Goal: Information Seeking & Learning: Learn about a topic

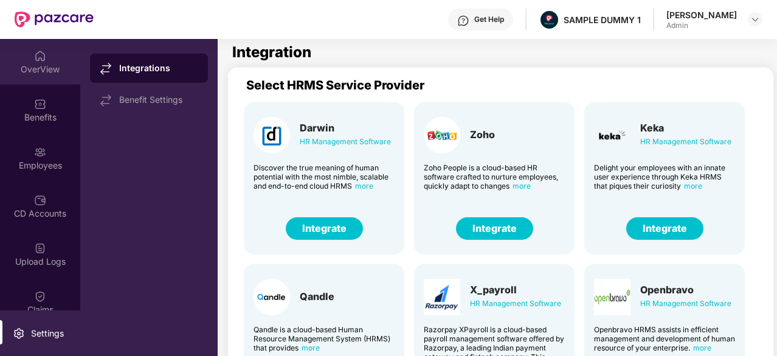
click at [23, 60] on div "OverView" at bounding box center [40, 62] width 80 height 46
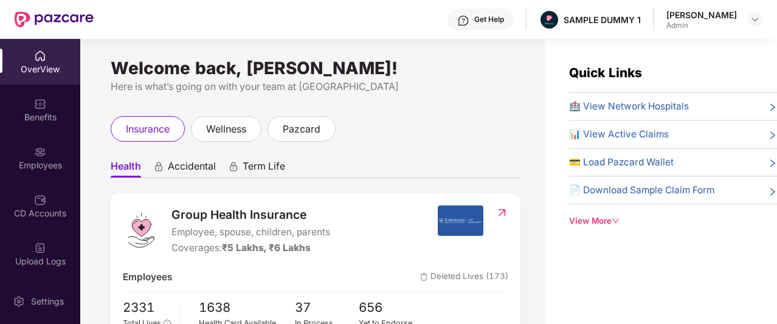
click at [174, 168] on span "Accidental" at bounding box center [192, 169] width 48 height 18
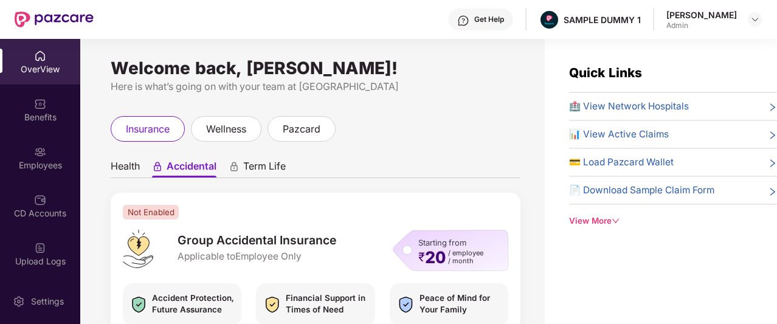
click at [257, 173] on span "Term Life" at bounding box center [264, 169] width 43 height 18
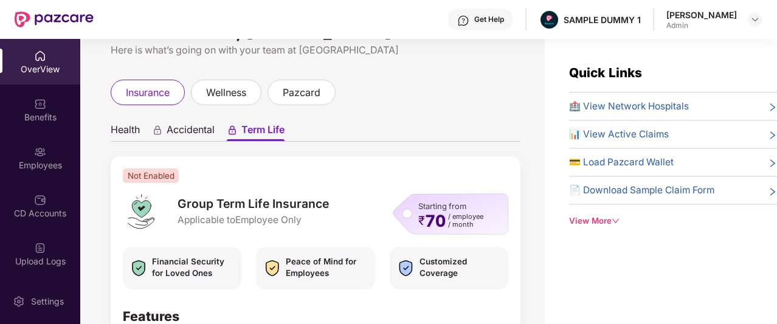
scroll to position [39, 0]
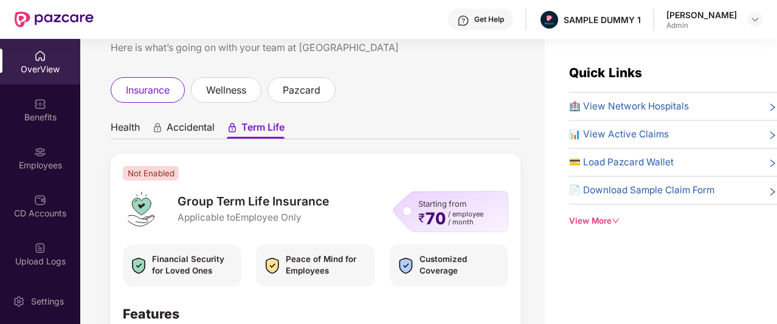
click at [134, 129] on span "Health" at bounding box center [125, 130] width 29 height 18
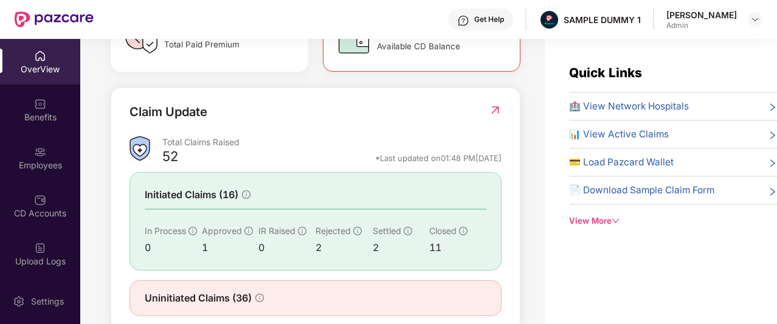
scroll to position [430, 0]
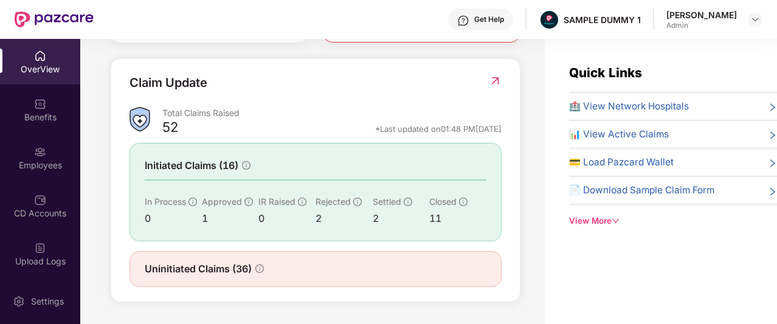
click at [495, 80] on img at bounding box center [495, 81] width 13 height 12
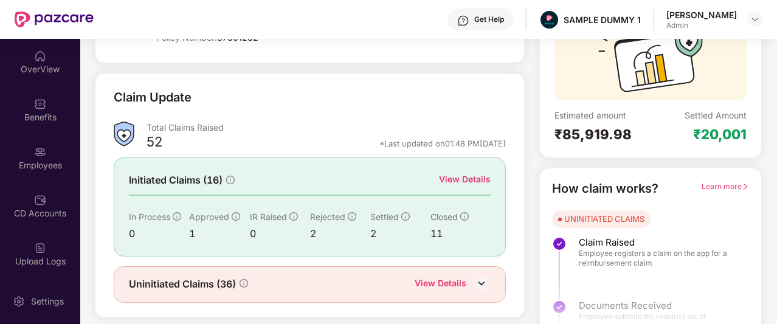
scroll to position [134, 0]
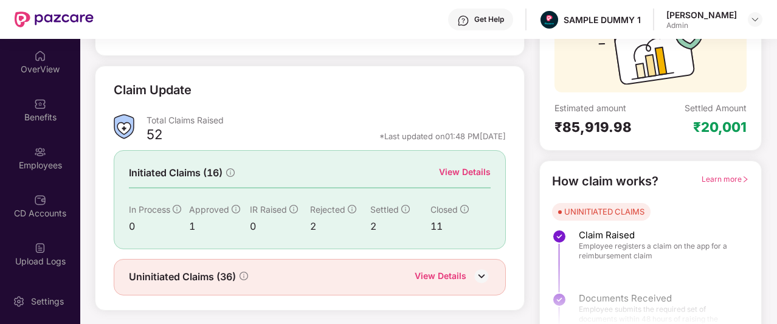
click at [457, 176] on div "View Details" at bounding box center [465, 171] width 52 height 13
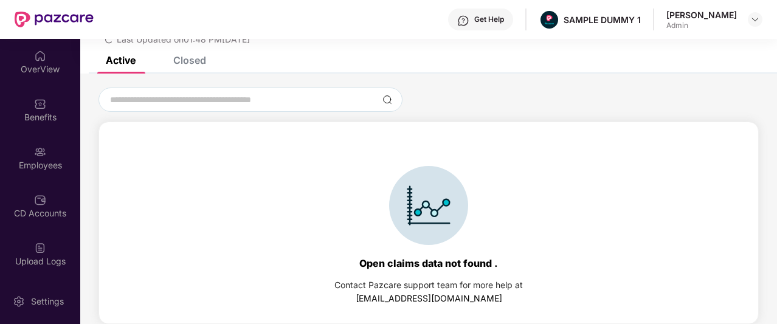
scroll to position [56, 0]
click at [199, 63] on div "Closed" at bounding box center [189, 60] width 33 height 12
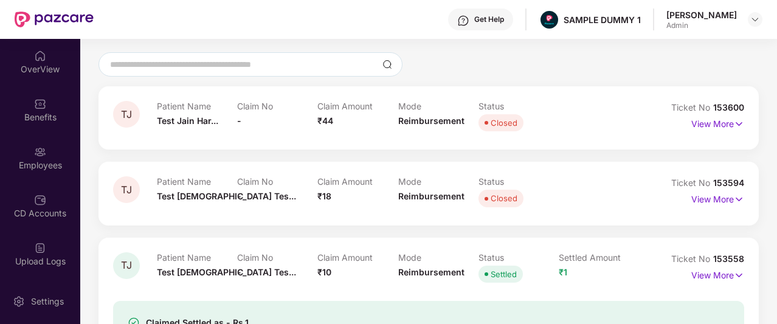
scroll to position [90, 0]
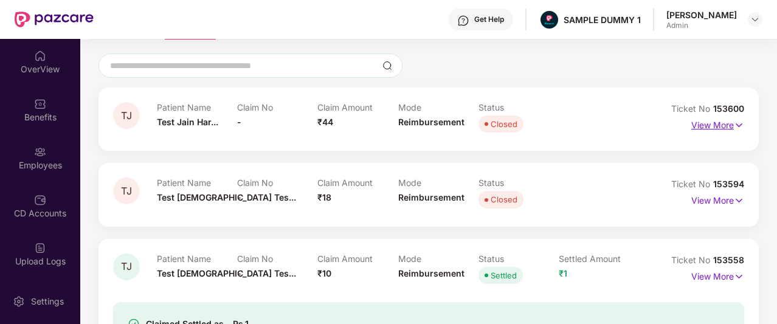
click at [728, 125] on p "View More" at bounding box center [717, 124] width 53 height 16
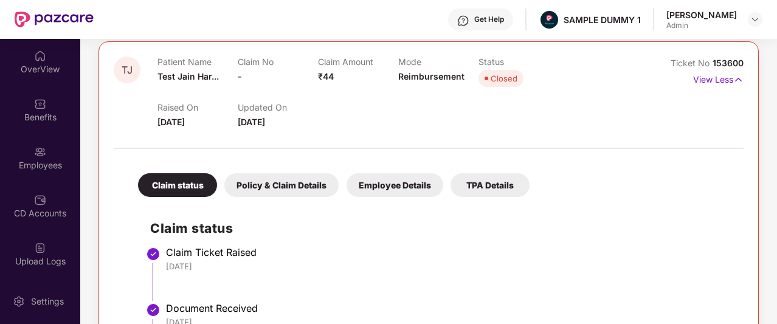
scroll to position [227, 0]
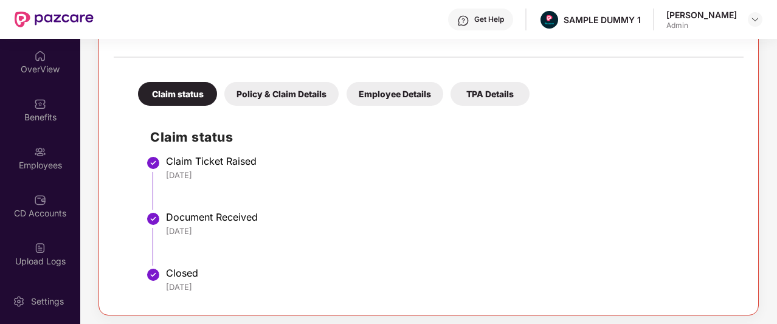
click at [492, 98] on div "TPA Details" at bounding box center [489, 94] width 79 height 24
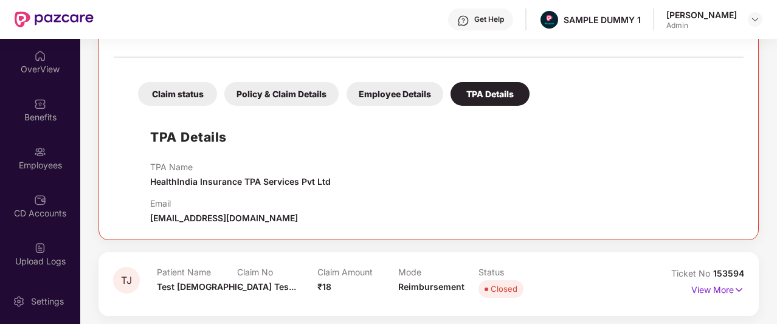
click at [398, 94] on div "Employee Details" at bounding box center [395, 94] width 97 height 24
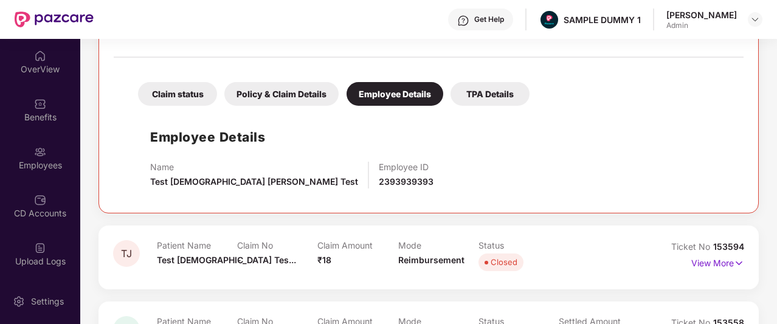
click at [317, 88] on div "Policy & Claim Details" at bounding box center [281, 94] width 114 height 24
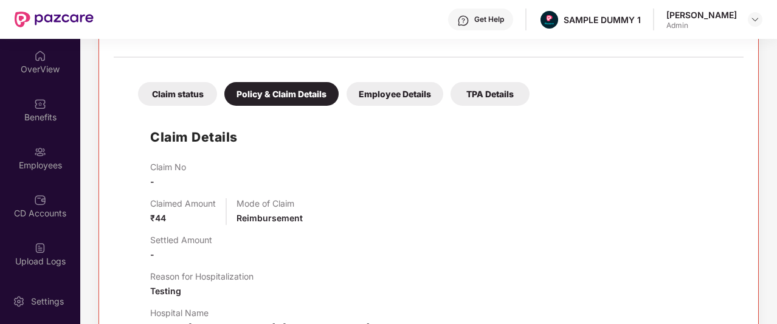
click at [196, 91] on div "Claim status" at bounding box center [177, 94] width 79 height 24
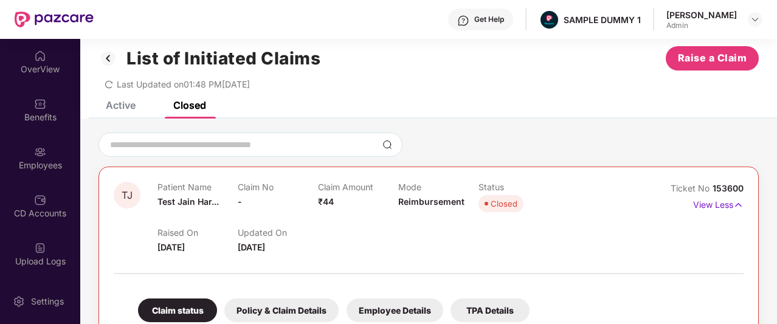
scroll to position [0, 0]
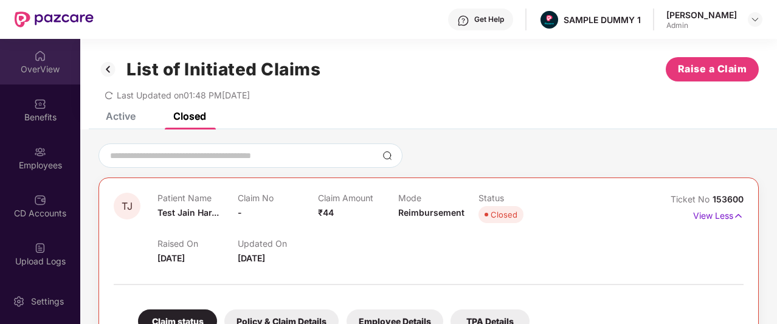
click at [43, 75] on div "OverView" at bounding box center [40, 69] width 80 height 12
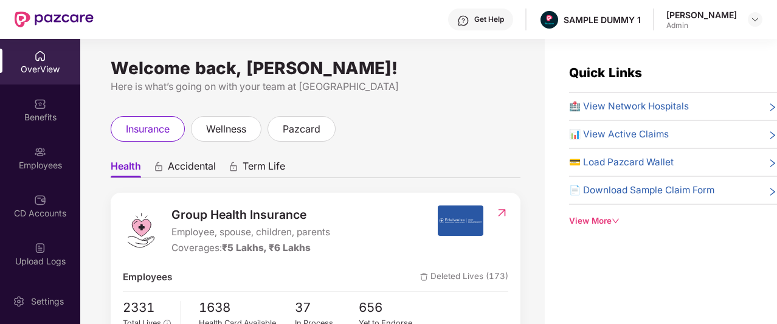
click at [171, 164] on span "Accidental" at bounding box center [192, 169] width 48 height 18
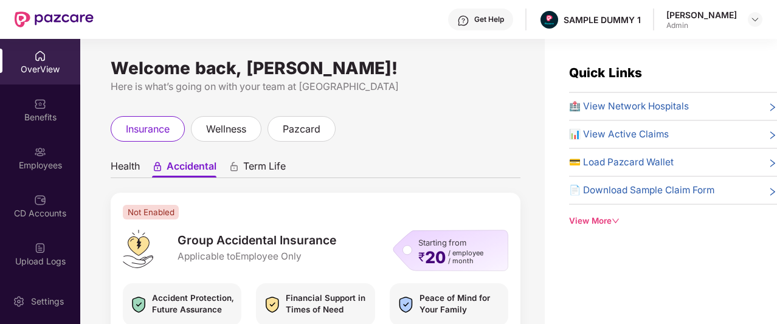
click at [469, 17] on img at bounding box center [463, 21] width 12 height 12
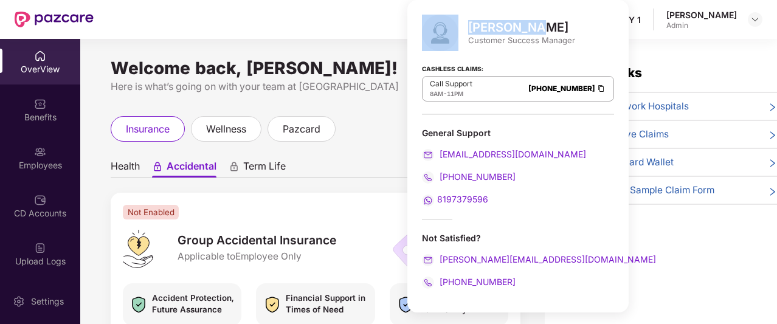
drag, startPoint x: 463, startPoint y: 27, endPoint x: 528, endPoint y: 30, distance: 64.5
click at [528, 30] on div "Mihir Singh Customer Success Manager" at bounding box center [518, 33] width 192 height 36
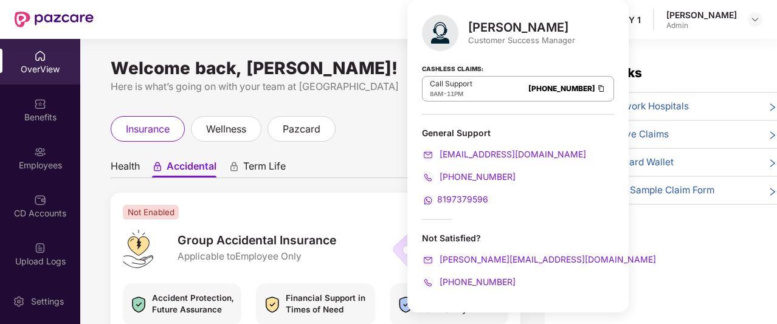
click at [538, 32] on div "Mihir Singh" at bounding box center [521, 27] width 107 height 15
click at [466, 22] on div at bounding box center [445, 33] width 46 height 36
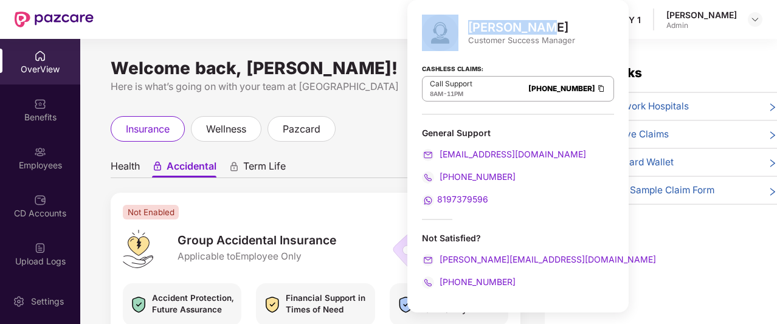
drag, startPoint x: 536, startPoint y: 26, endPoint x: 467, endPoint y: 30, distance: 68.8
click at [467, 30] on div "Mihir Singh Customer Success Manager" at bounding box center [518, 33] width 192 height 36
click at [467, 30] on div at bounding box center [445, 33] width 46 height 36
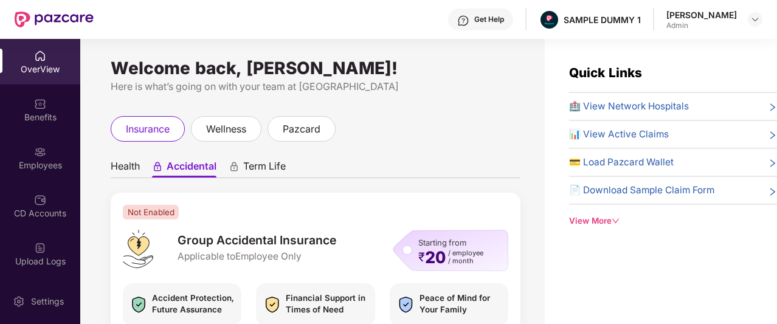
click at [374, 98] on div "Welcome back, Aadit Pandey! Here is what’s going on with your team at Pazcare i…" at bounding box center [312, 189] width 464 height 300
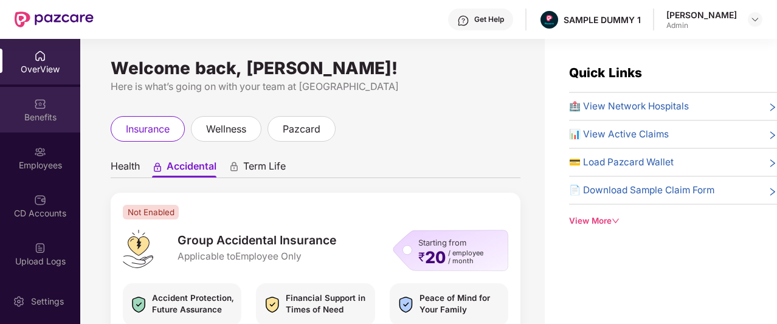
click at [51, 115] on div "Benefits" at bounding box center [40, 117] width 80 height 12
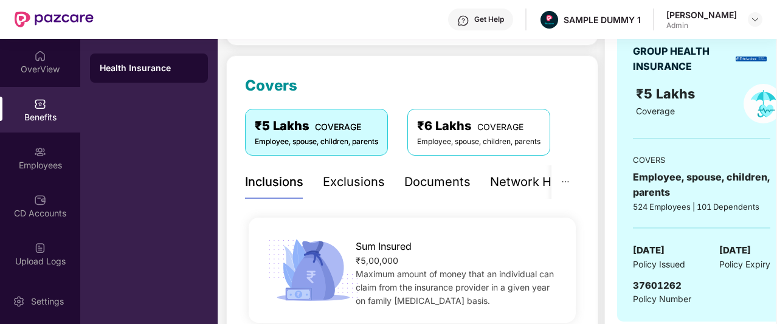
scroll to position [142, 0]
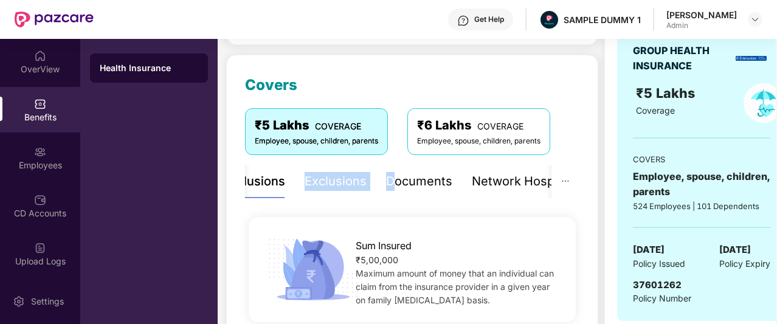
drag, startPoint x: 331, startPoint y: 179, endPoint x: 391, endPoint y: 193, distance: 61.1
click at [391, 193] on div "Inclusions Exclusions Documents Network Hospitals" at bounding box center [402, 181] width 351 height 33
click at [391, 193] on div "Documents" at bounding box center [419, 181] width 66 height 33
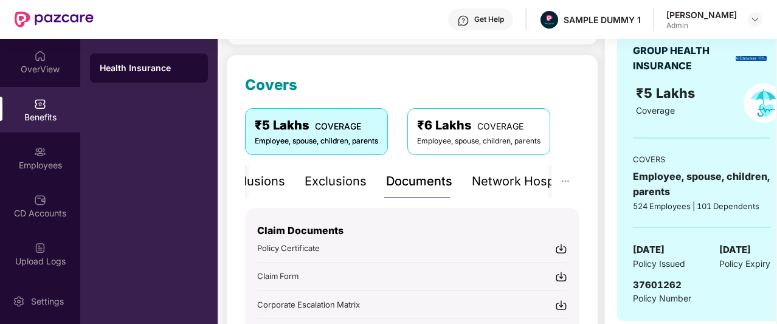
click at [388, 202] on div "Inclusions Exclusions Documents Network Hospitals Sum Insured ₹5,00,000 Maximum…" at bounding box center [412, 292] width 334 height 255
click at [253, 187] on div "Inclusions" at bounding box center [256, 181] width 58 height 19
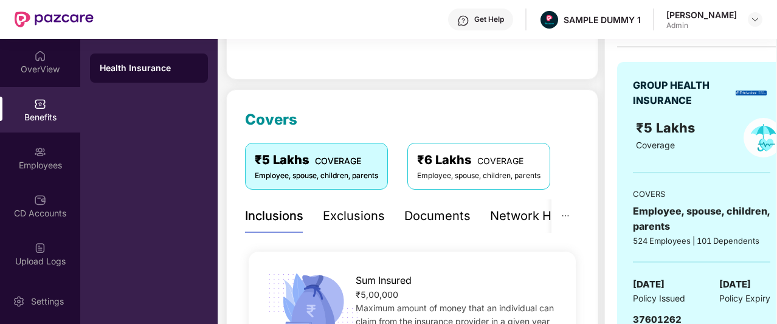
scroll to position [107, 0]
click at [363, 216] on div "Exclusions" at bounding box center [354, 216] width 62 height 19
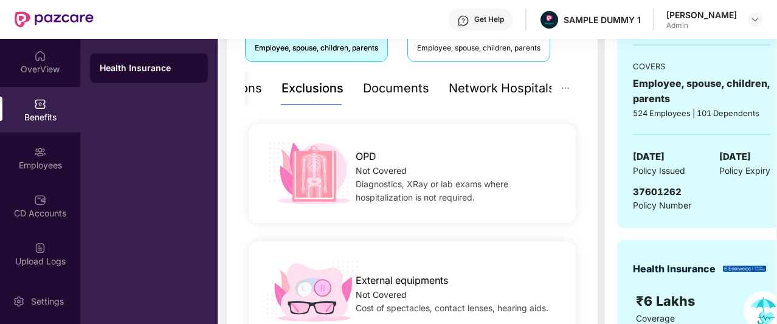
scroll to position [236, 0]
click at [390, 89] on div "Documents" at bounding box center [396, 87] width 66 height 19
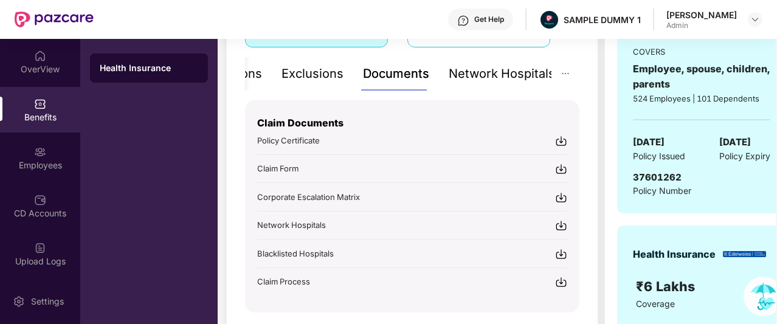
scroll to position [229, 0]
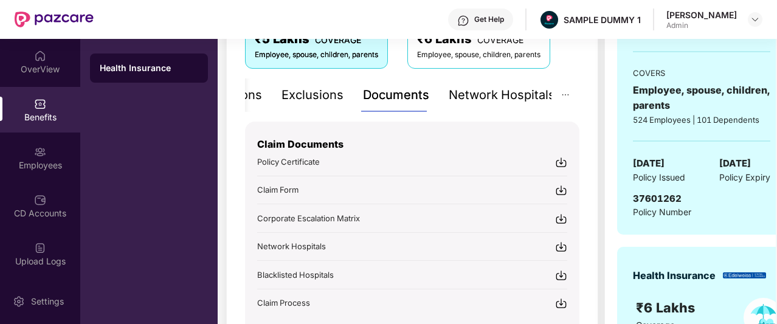
click at [495, 102] on div "Network Hospitals" at bounding box center [502, 95] width 106 height 19
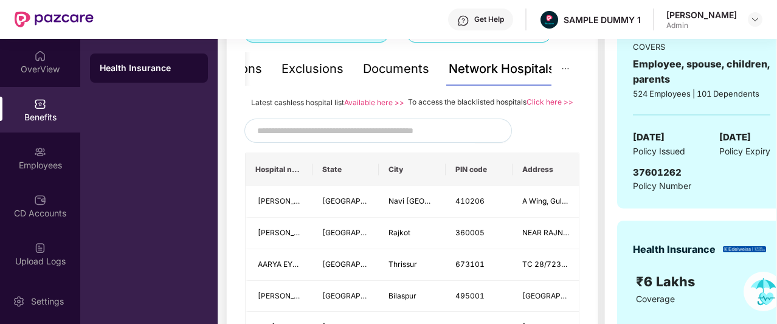
scroll to position [255, 0]
click at [468, 139] on span at bounding box center [471, 130] width 7 height 18
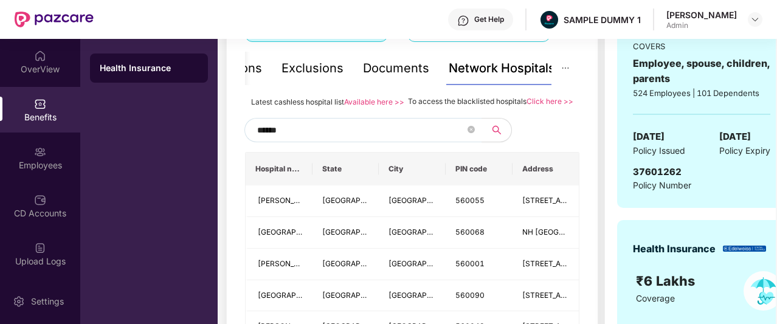
type input "******"
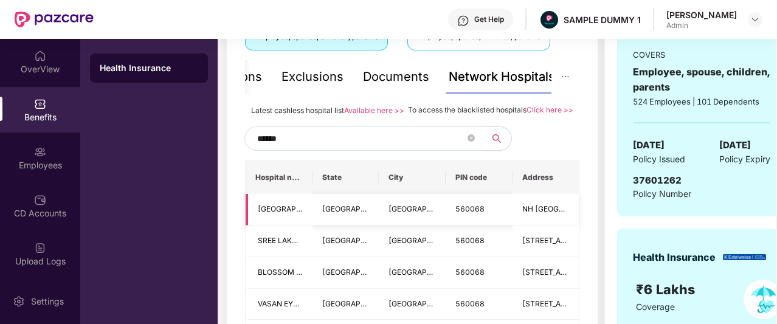
scroll to position [246, 0]
click at [468, 142] on icon "close-circle" at bounding box center [471, 138] width 7 height 7
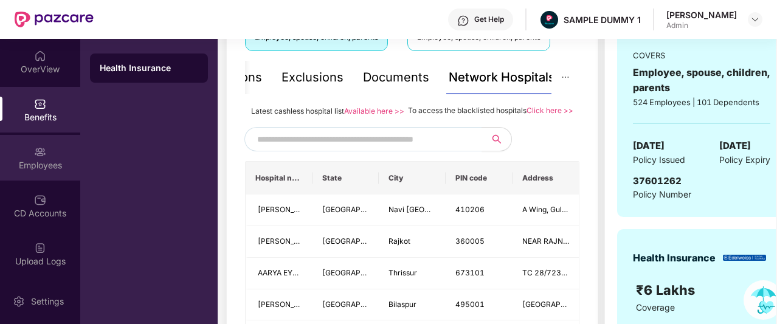
click at [18, 160] on div "Employees" at bounding box center [40, 165] width 80 height 12
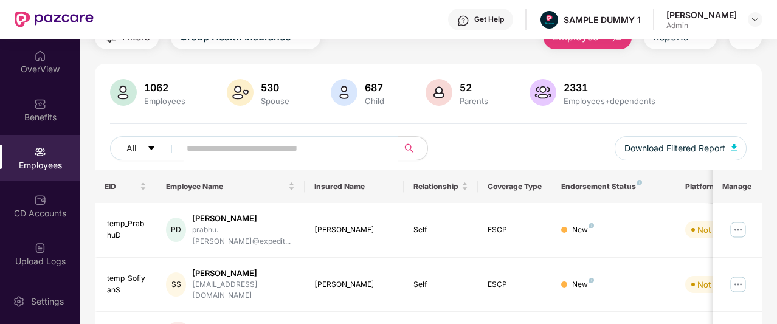
scroll to position [0, 0]
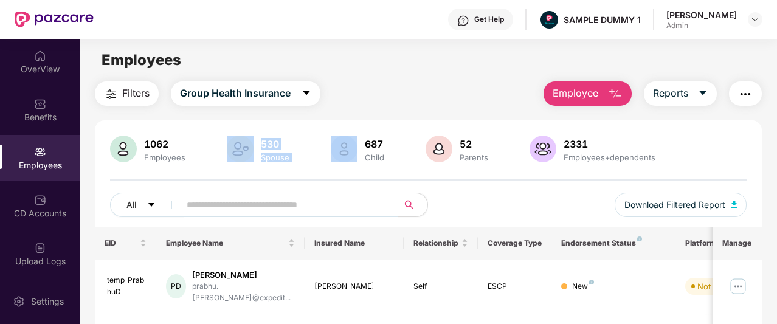
drag, startPoint x: 216, startPoint y: 143, endPoint x: 311, endPoint y: 149, distance: 94.4
click at [311, 149] on div "1062 Employees 530 Spouse 687 Child 52 Parents 2331 Employees+dependents" at bounding box center [428, 150] width 637 height 29
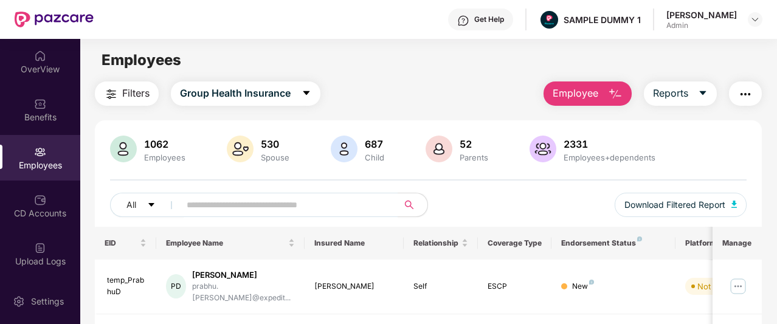
click at [603, 93] on button "Employee" at bounding box center [588, 93] width 88 height 24
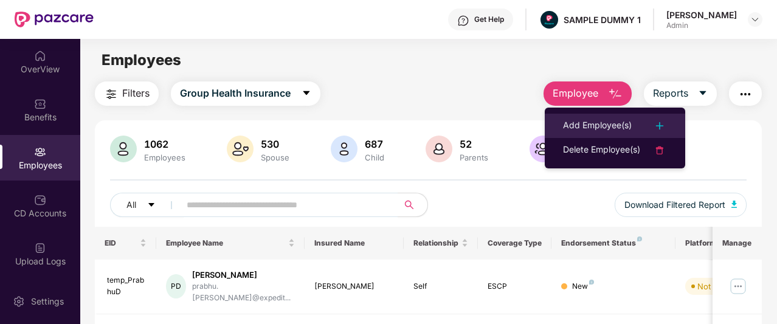
click at [588, 122] on div "Add Employee(s)" at bounding box center [597, 126] width 69 height 15
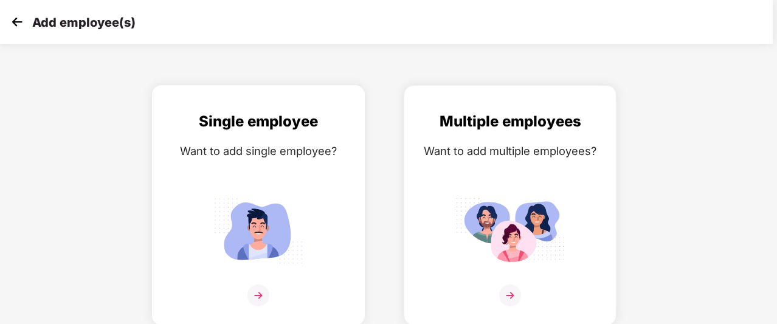
scroll to position [19, 4]
click at [502, 276] on div "Multiple employees Want to add multiple employees?" at bounding box center [509, 216] width 187 height 212
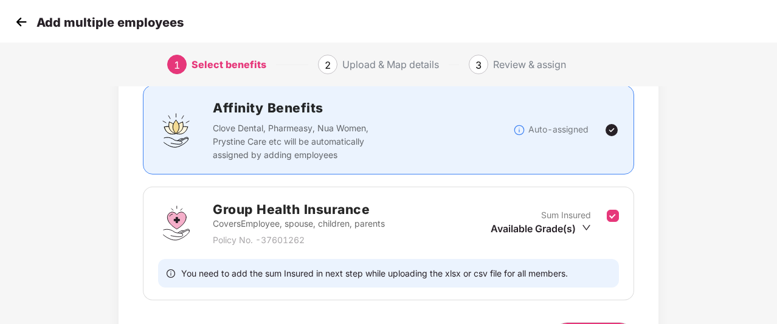
scroll to position [162, 1]
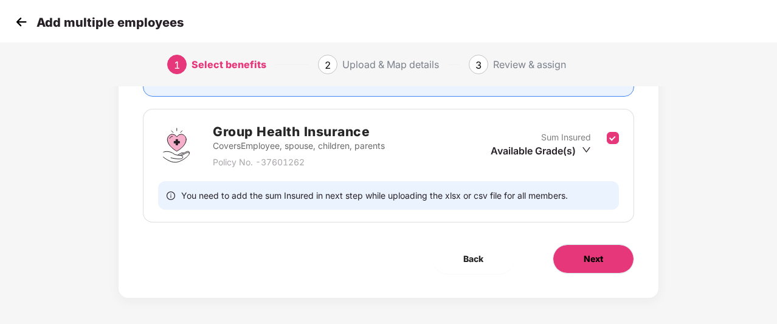
click at [569, 255] on button "Next" at bounding box center [593, 258] width 81 height 29
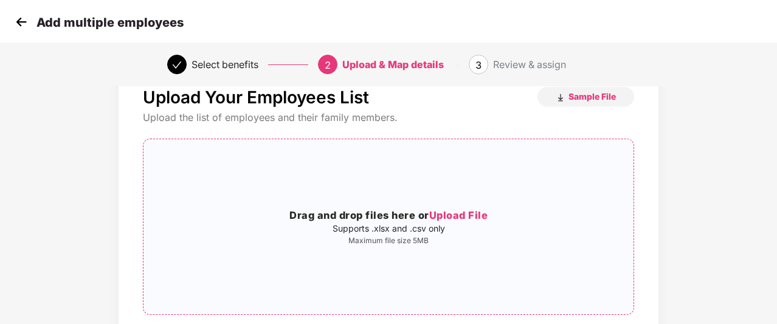
scroll to position [164, 0]
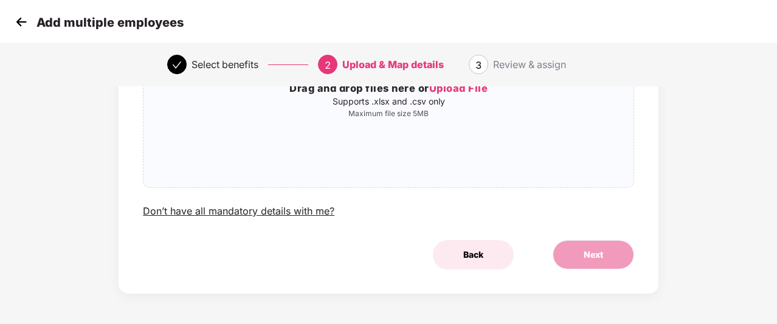
click at [476, 256] on span "Back" at bounding box center [473, 254] width 20 height 13
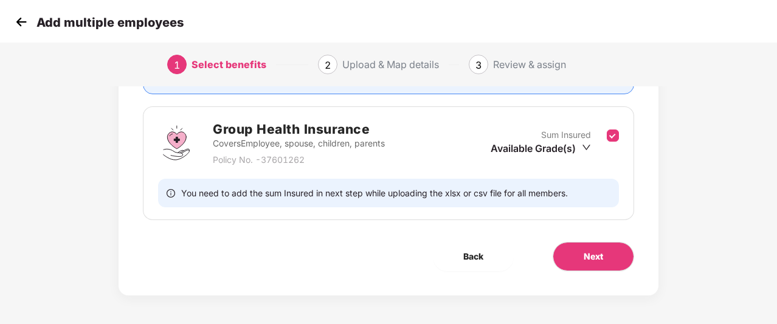
scroll to position [0, 0]
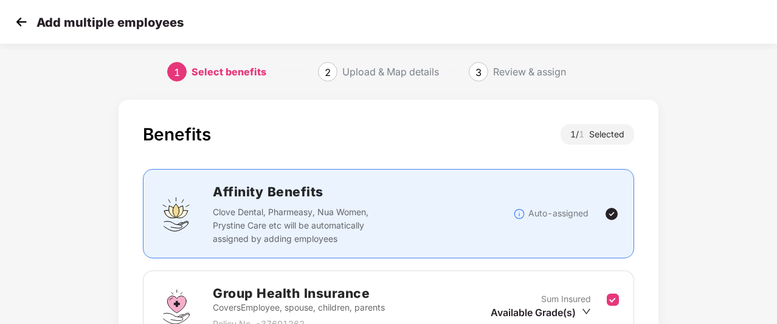
click at [15, 18] on img at bounding box center [21, 22] width 18 height 18
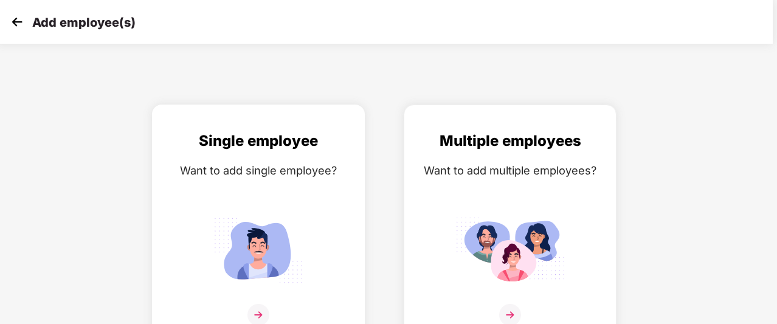
scroll to position [19, 4]
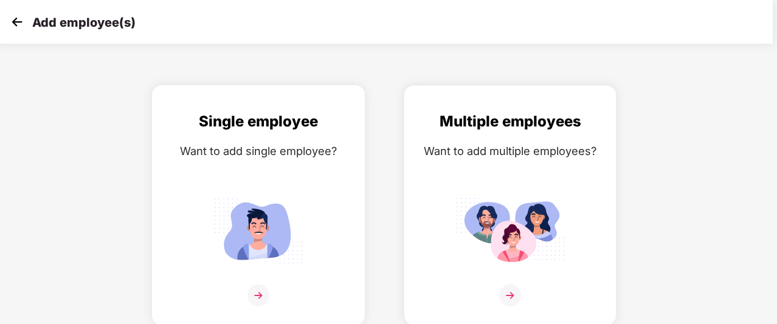
click at [261, 232] on img at bounding box center [258, 231] width 109 height 76
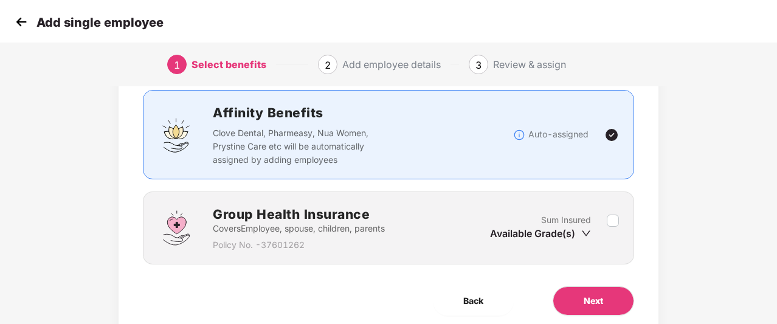
scroll to position [79, 1]
click at [568, 290] on button "Next" at bounding box center [593, 300] width 81 height 29
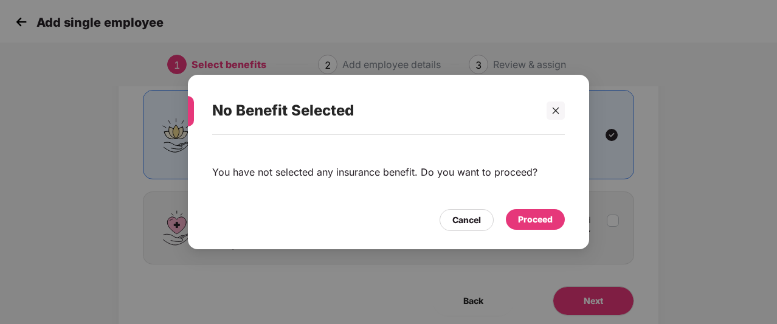
click at [543, 221] on div "Proceed" at bounding box center [535, 219] width 35 height 13
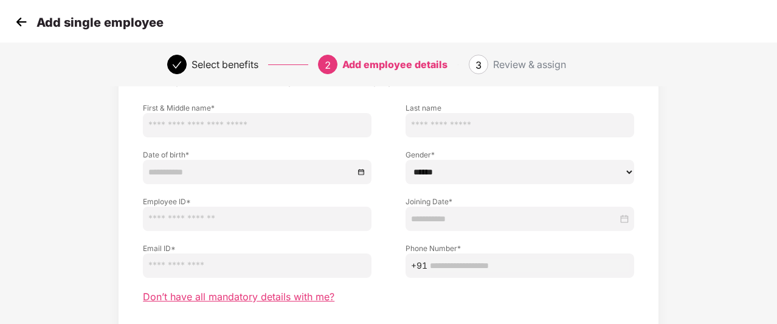
scroll to position [76, 1]
click at [303, 293] on span "Don’t have all mandatory details with me?" at bounding box center [239, 296] width 192 height 13
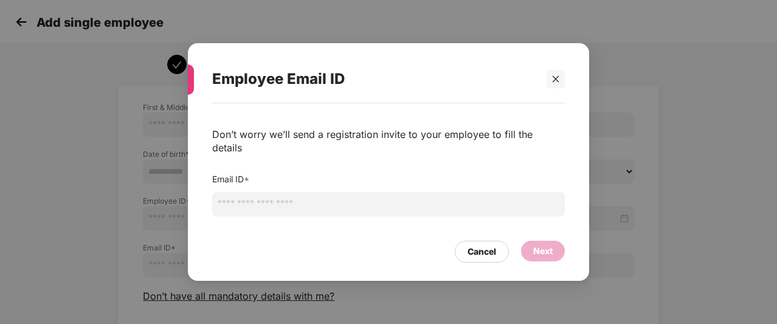
click at [270, 193] on input "email" at bounding box center [388, 204] width 353 height 24
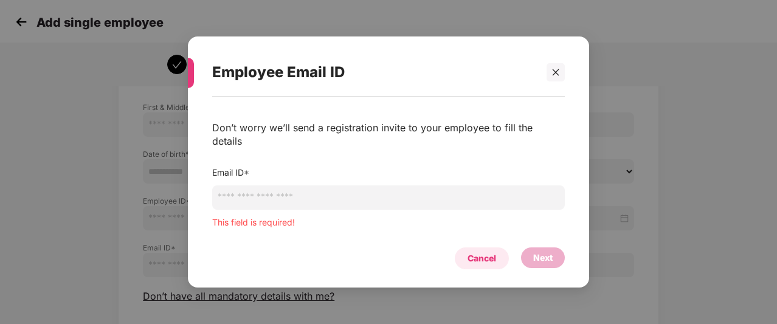
click at [491, 247] on div "Cancel" at bounding box center [482, 258] width 54 height 22
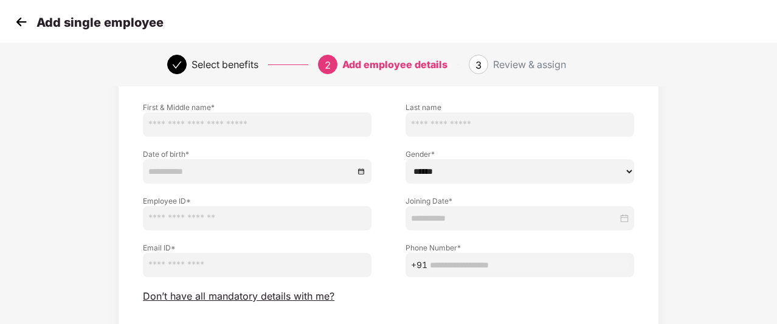
click at [491, 244] on label "Phone Number *" at bounding box center [519, 248] width 229 height 10
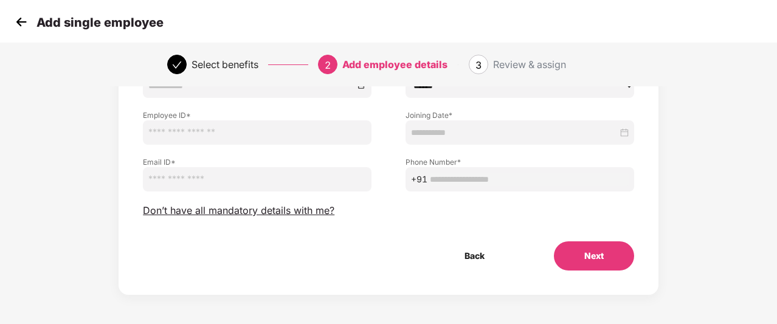
scroll to position [163, 1]
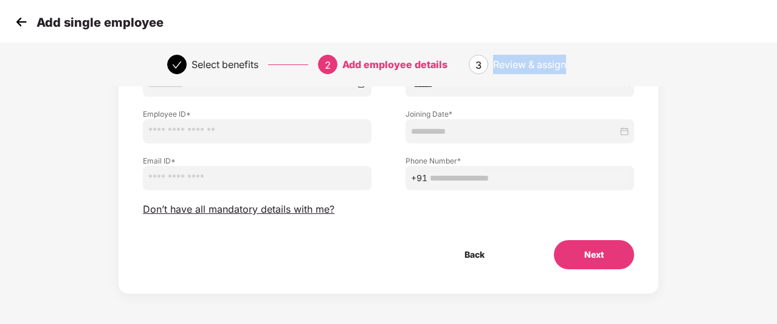
drag, startPoint x: 494, startPoint y: 63, endPoint x: 567, endPoint y: 61, distance: 72.4
click at [567, 61] on div "Review & assign" at bounding box center [551, 64] width 117 height 19
click at [22, 19] on img at bounding box center [21, 22] width 18 height 18
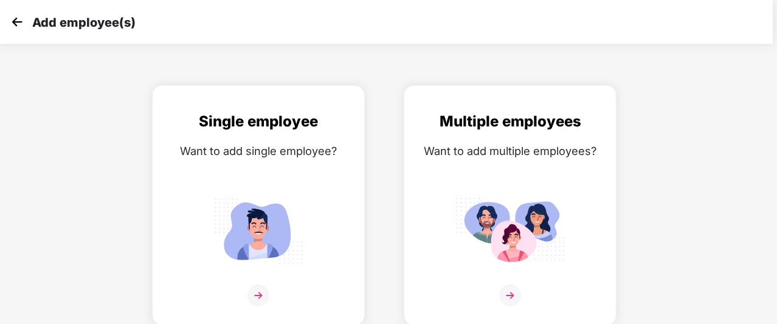
click at [22, 19] on img at bounding box center [17, 22] width 18 height 18
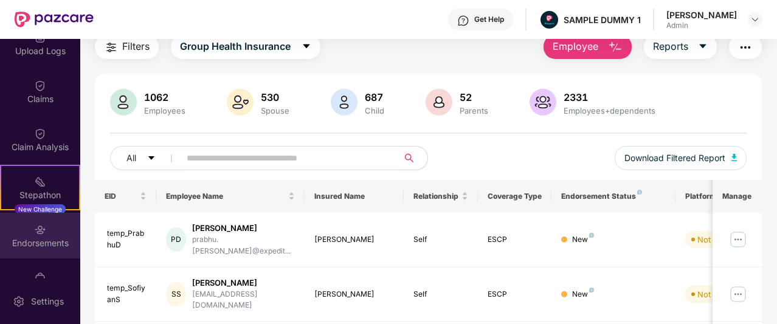
scroll to position [288, 0]
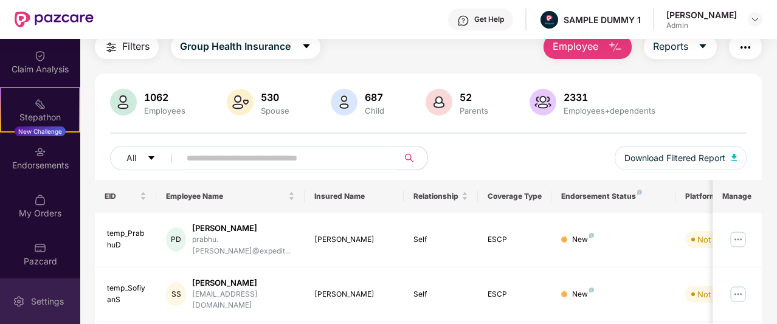
click at [25, 294] on div "Settings" at bounding box center [40, 301] width 80 height 46
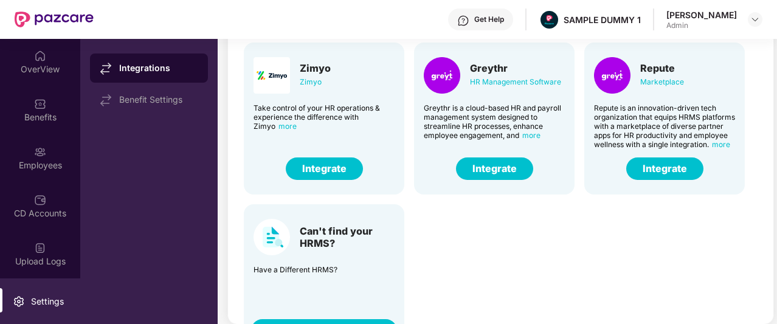
scroll to position [300, 0]
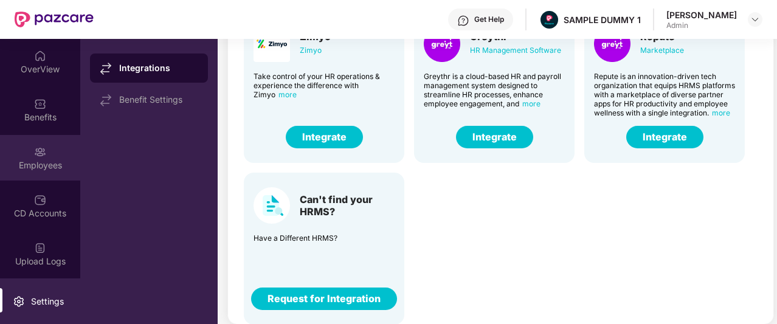
click at [31, 147] on div "Employees" at bounding box center [40, 158] width 80 height 46
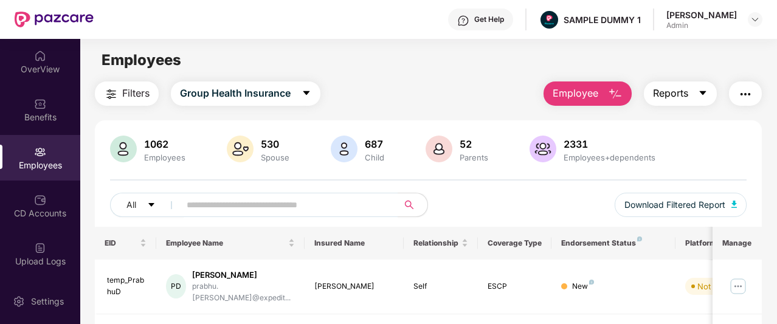
click at [674, 99] on span "Reports" at bounding box center [670, 93] width 35 height 15
click at [510, 88] on div "Filters Group Health Insurance Employee Reports" at bounding box center [428, 93] width 667 height 24
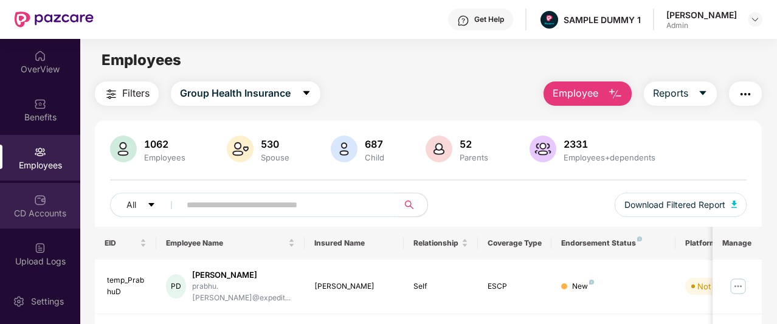
click at [22, 189] on div "CD Accounts" at bounding box center [40, 206] width 80 height 46
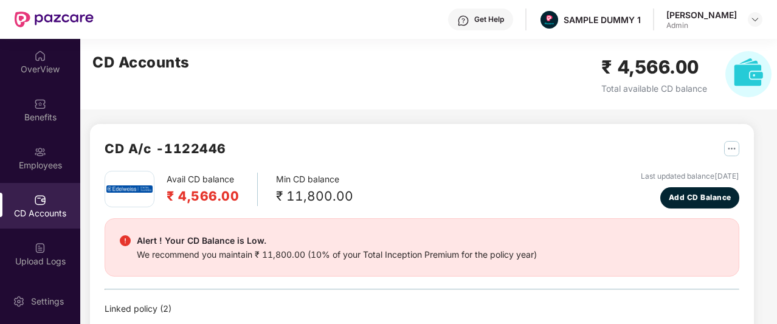
scroll to position [53, 0]
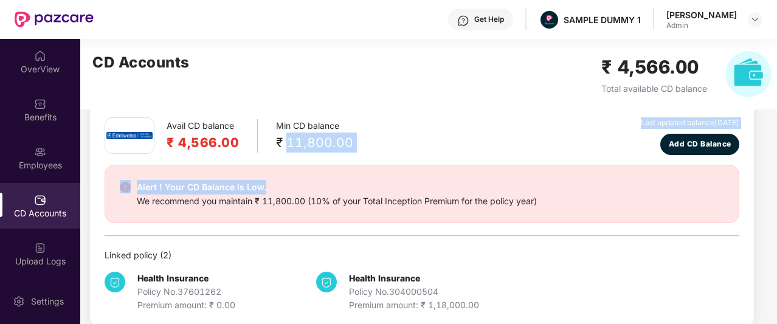
drag, startPoint x: 283, startPoint y: 139, endPoint x: 399, endPoint y: 172, distance: 120.3
click at [399, 172] on div "Avail CD balance ₹ 4,566.00 Min CD balance ₹ 11,800.00 Last updated balance [DA…" at bounding box center [422, 214] width 635 height 195
click at [399, 172] on div "Alert ! Your CD Balance is Low. We recommend you maintain ₹ 11,800.00 (10% of y…" at bounding box center [422, 194] width 635 height 58
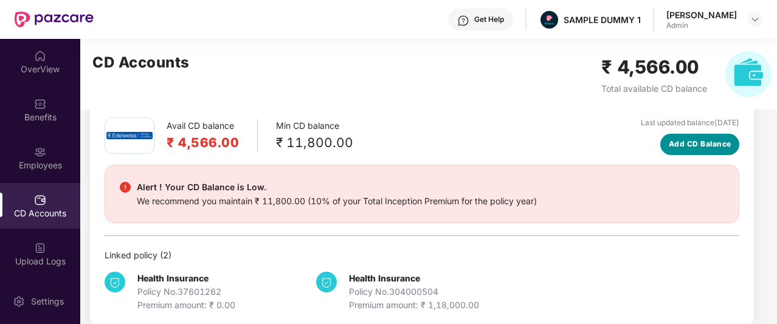
click at [669, 147] on span "Add CD Balance" at bounding box center [700, 145] width 63 height 12
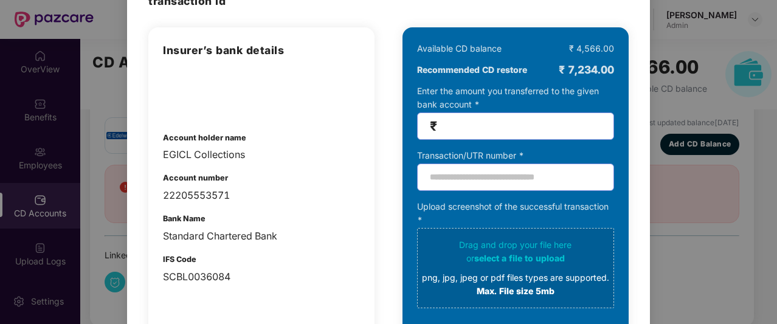
scroll to position [83, 0]
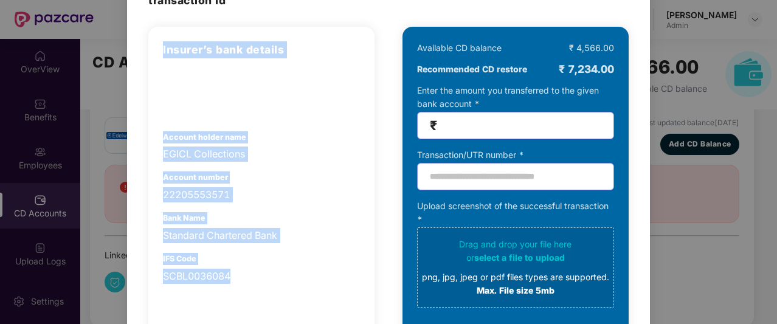
drag, startPoint x: 163, startPoint y: 50, endPoint x: 266, endPoint y: 283, distance: 254.7
click at [266, 283] on div "Insurer’s bank details Account holder name EGICL Collections Account number 222…" at bounding box center [261, 162] width 197 height 243
click at [266, 283] on div "SCBL0036084" at bounding box center [261, 276] width 197 height 15
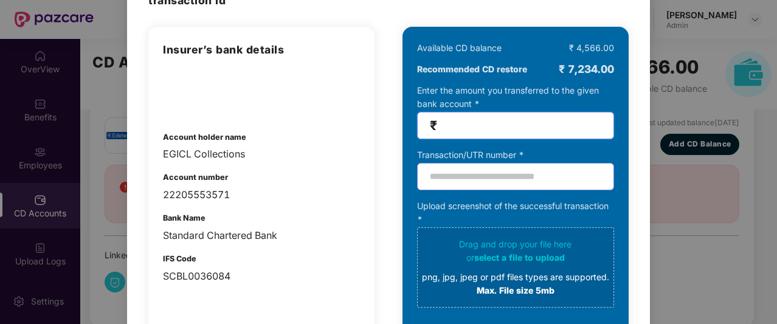
click at [450, 126] on input "number" at bounding box center [521, 126] width 162 height 14
click at [461, 174] on input "text" at bounding box center [515, 176] width 197 height 27
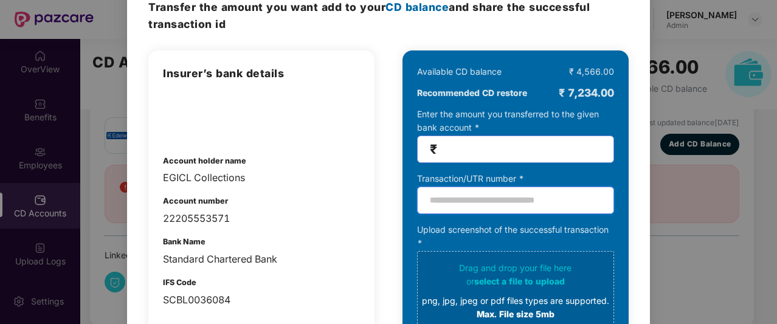
scroll to position [60, 0]
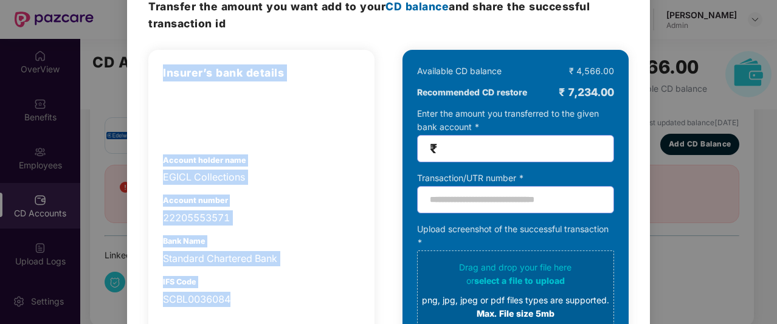
drag, startPoint x: 160, startPoint y: 71, endPoint x: 246, endPoint y: 297, distance: 242.6
click at [246, 297] on div "Insurer’s bank details Account holder name EGICL Collections Account number 222…" at bounding box center [261, 244] width 226 height 389
click at [246, 297] on div "SCBL0036084" at bounding box center [261, 299] width 197 height 15
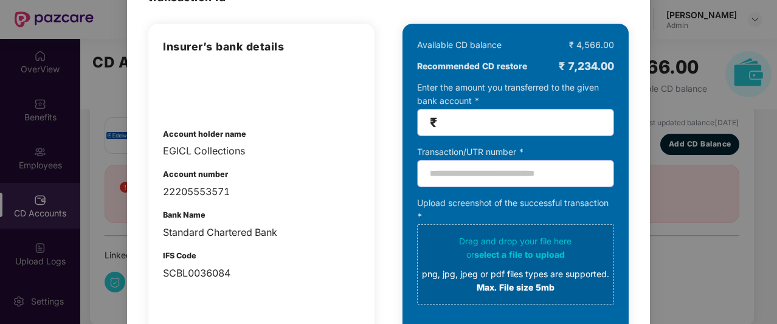
scroll to position [86, 0]
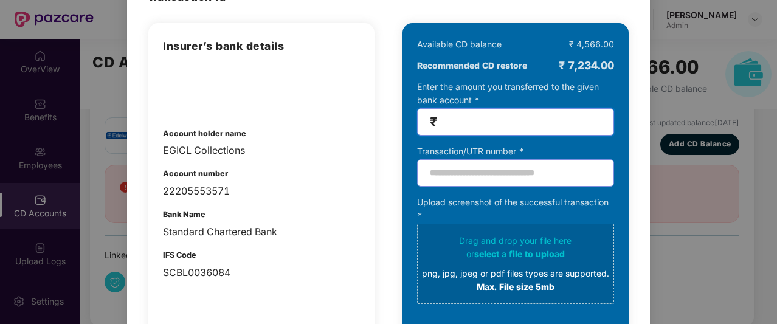
click at [464, 126] on input "number" at bounding box center [521, 122] width 162 height 14
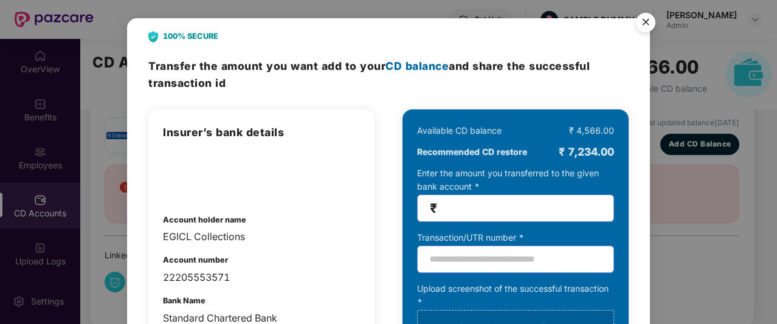
click at [646, 27] on img "Close" at bounding box center [646, 24] width 34 height 34
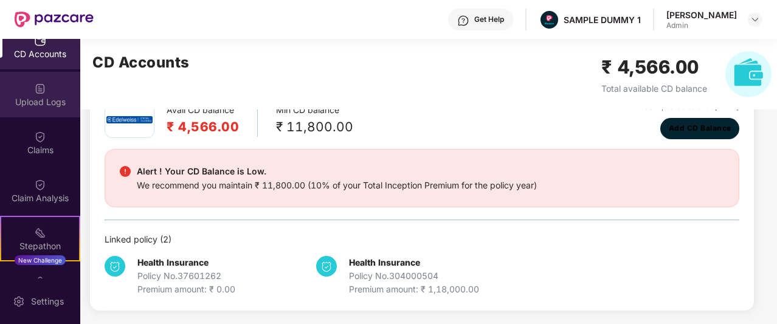
scroll to position [161, 0]
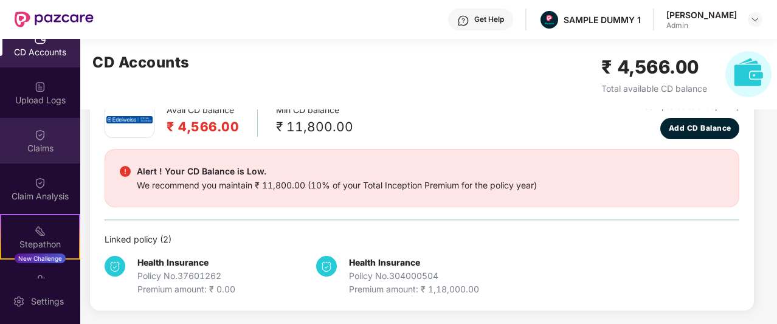
click at [44, 159] on div "Claims" at bounding box center [40, 141] width 80 height 46
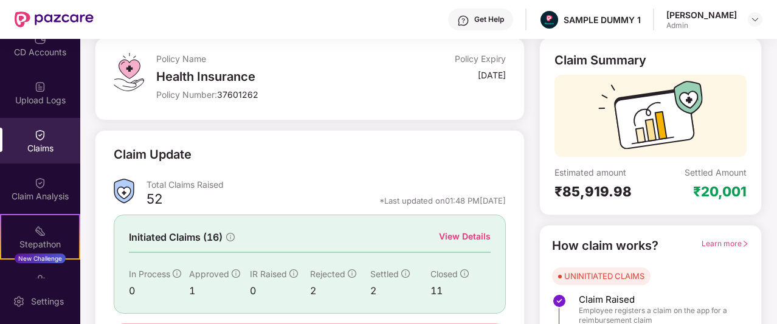
scroll to position [151, 0]
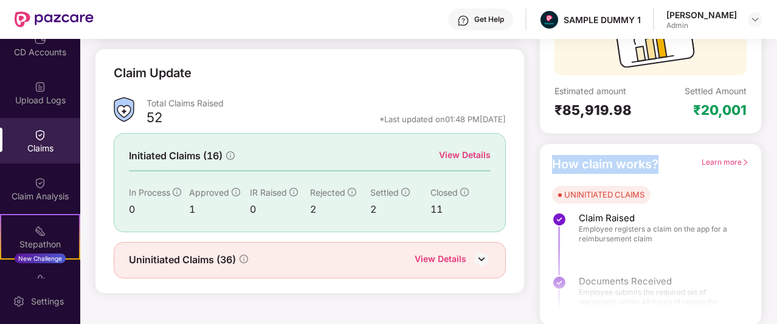
drag, startPoint x: 554, startPoint y: 161, endPoint x: 680, endPoint y: 156, distance: 125.4
click at [680, 156] on div "How claim works? Learn more" at bounding box center [650, 164] width 197 height 19
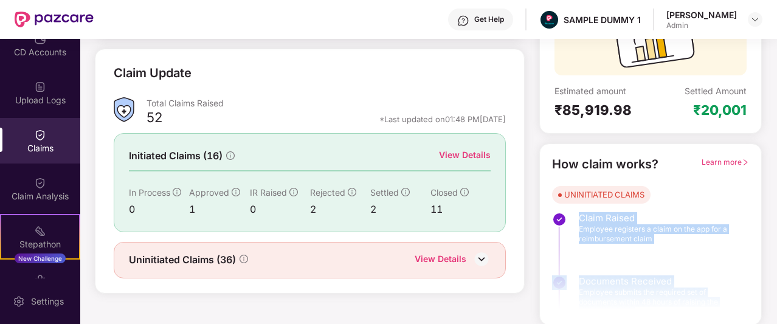
drag, startPoint x: 579, startPoint y: 215, endPoint x: 684, endPoint y: 335, distance: 159.4
click at [684, 323] on html "Get Help SAMPLE DUMMY 1 [PERSON_NAME] Admin OverView Benefits Employees CD Acco…" at bounding box center [388, 162] width 777 height 324
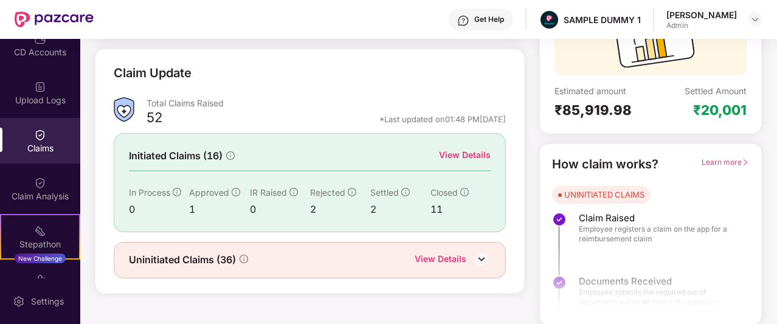
click at [686, 260] on div at bounding box center [650, 274] width 221 height 91
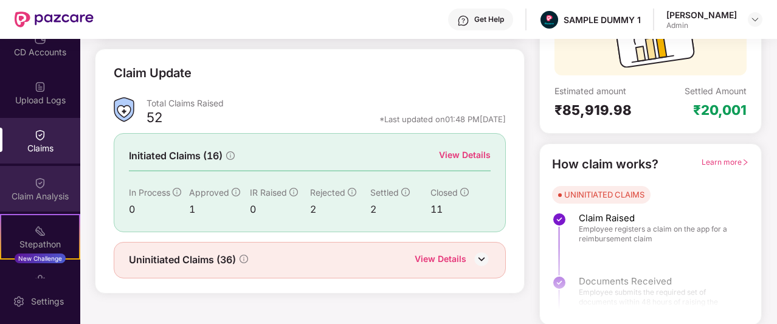
click at [34, 196] on div "Claim Analysis" at bounding box center [40, 196] width 80 height 12
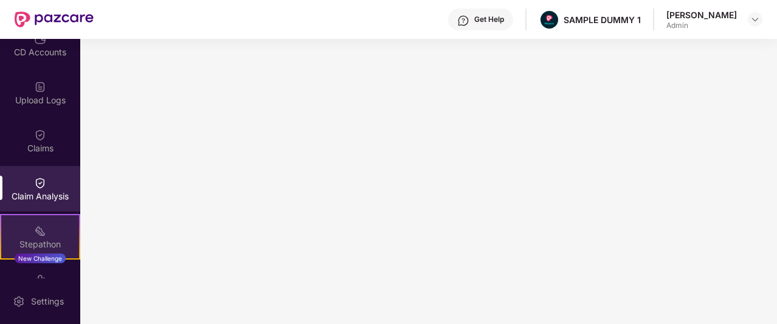
click at [55, 228] on div "Stepathon New Challenge" at bounding box center [40, 237] width 80 height 46
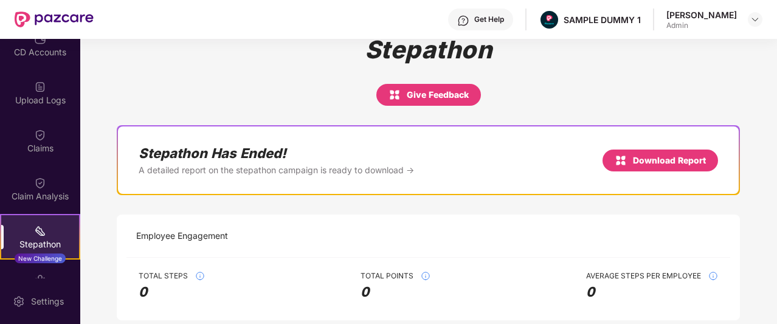
scroll to position [22, 0]
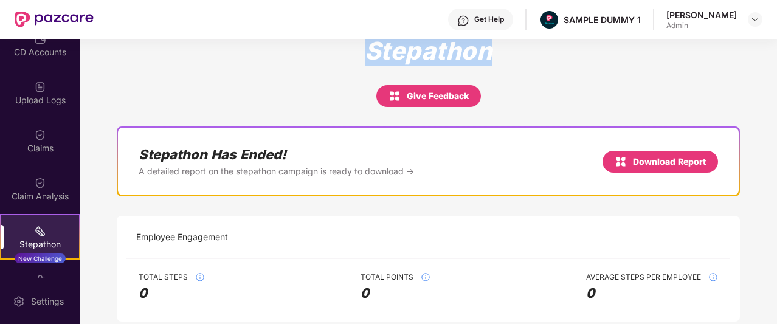
drag, startPoint x: 364, startPoint y: 62, endPoint x: 550, endPoint y: 75, distance: 186.5
click at [550, 75] on div "Stepathon Give Feedback" at bounding box center [428, 71] width 623 height 71
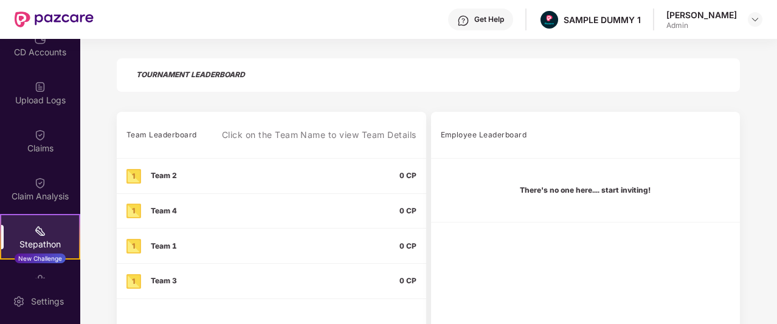
scroll to position [305, 0]
drag, startPoint x: 438, startPoint y: 137, endPoint x: 436, endPoint y: 178, distance: 41.4
click at [436, 178] on table "Employee Leaderboard There's no one here.... start inviting!" at bounding box center [585, 166] width 309 height 111
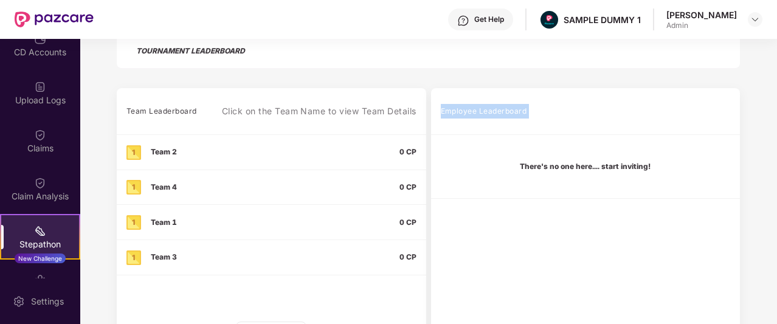
scroll to position [330, 0]
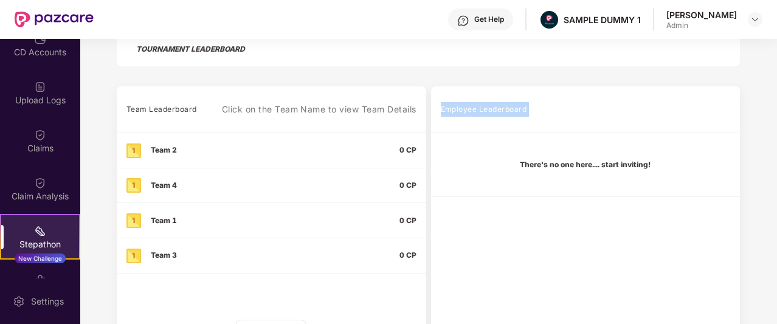
click at [460, 136] on td "There's no one here.... start inviting!" at bounding box center [585, 165] width 309 height 64
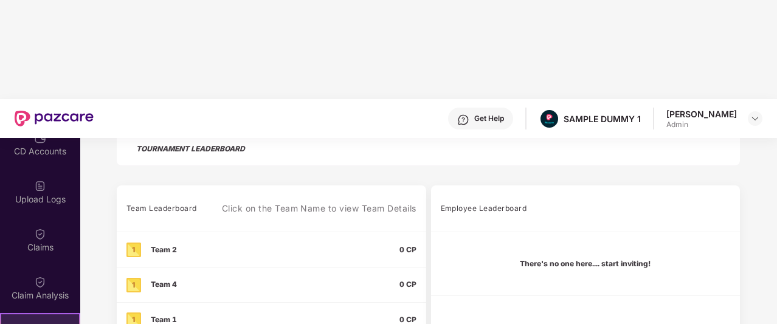
click at [537, 194] on div "Employee Leaderboard" at bounding box center [586, 208] width 290 height 29
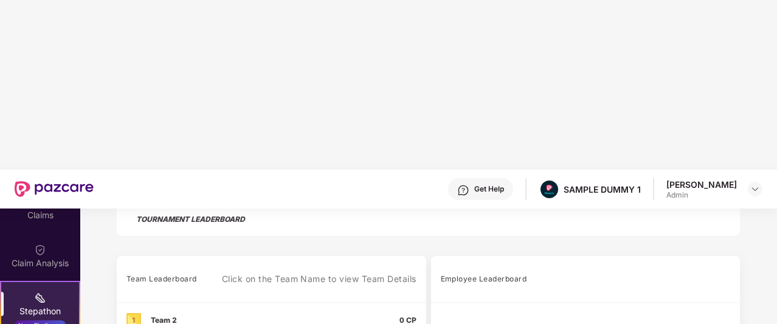
scroll to position [288, 0]
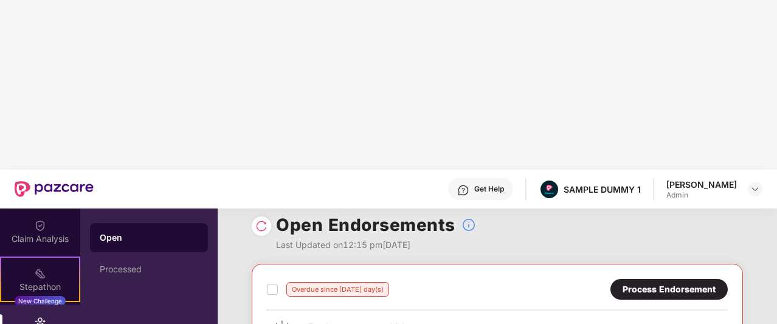
scroll to position [12, 0]
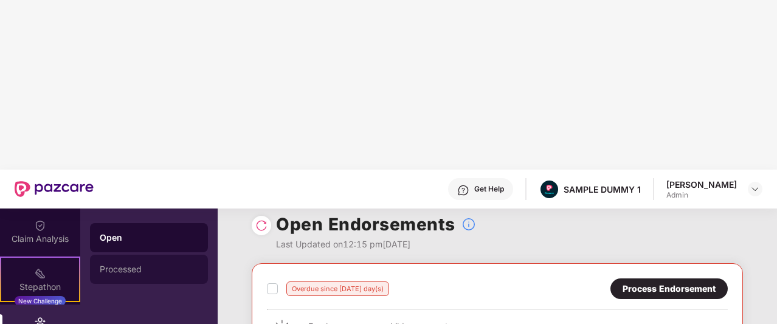
click at [158, 255] on div "Processed" at bounding box center [149, 269] width 118 height 29
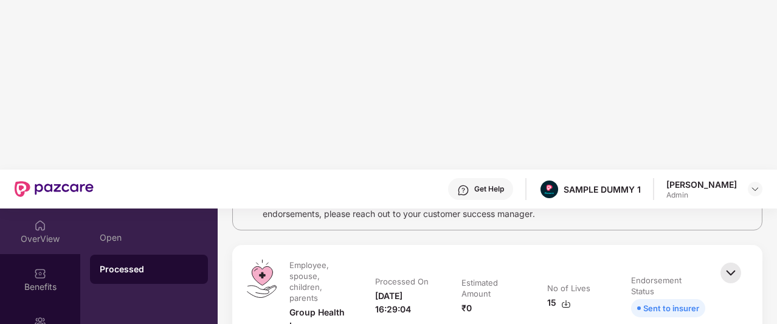
click at [43, 219] on img at bounding box center [40, 225] width 12 height 12
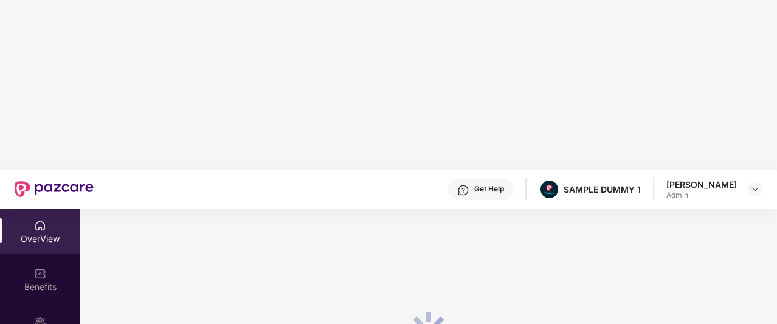
scroll to position [39, 0]
